Goal: Navigation & Orientation: Find specific page/section

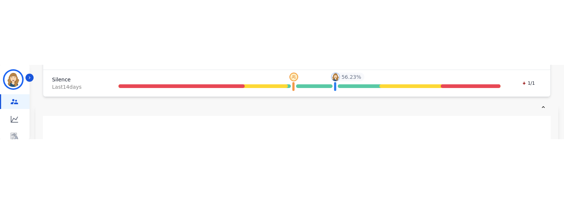
scroll to position [269, 0]
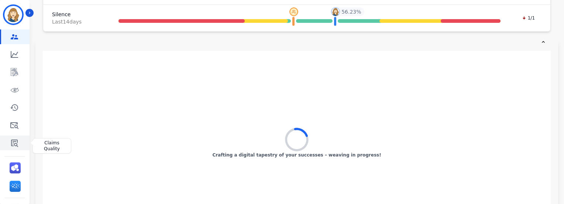
click at [9, 142] on link "Sidebar" at bounding box center [15, 143] width 28 height 15
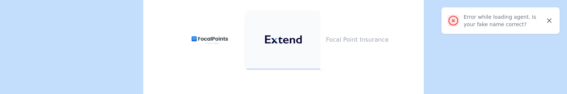
click at [276, 50] on button at bounding box center [283, 39] width 74 height 59
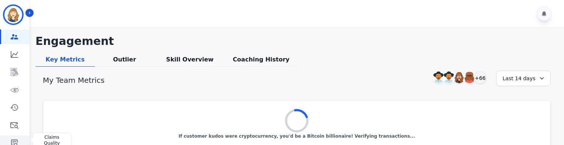
click at [16, 140] on icon "Sidebar" at bounding box center [14, 143] width 7 height 7
